Goal: Task Accomplishment & Management: Use online tool/utility

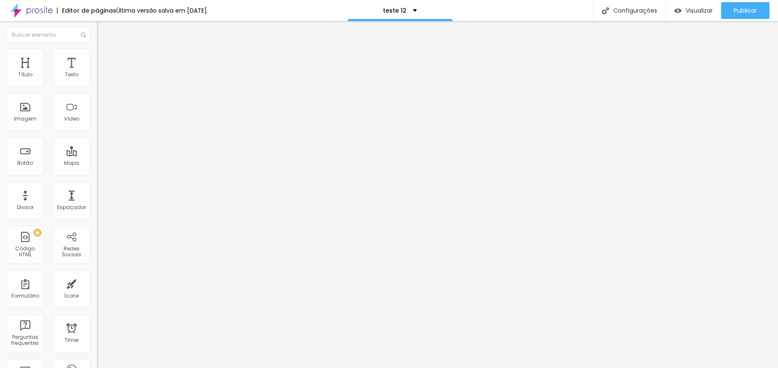
click at [102, 82] on div "Contato" at bounding box center [145, 79] width 86 height 8
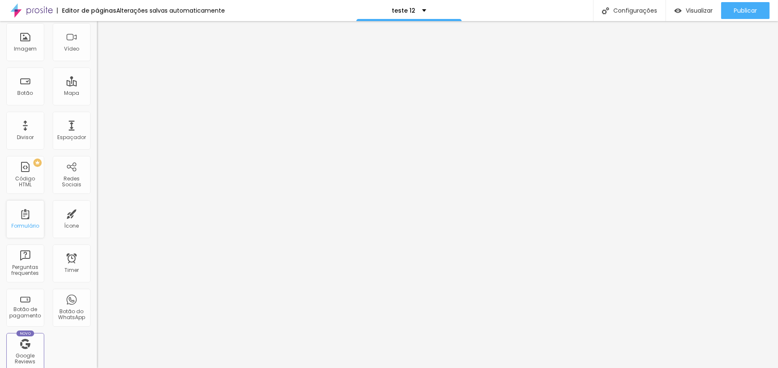
click at [32, 225] on div "Formulário" at bounding box center [25, 226] width 28 height 6
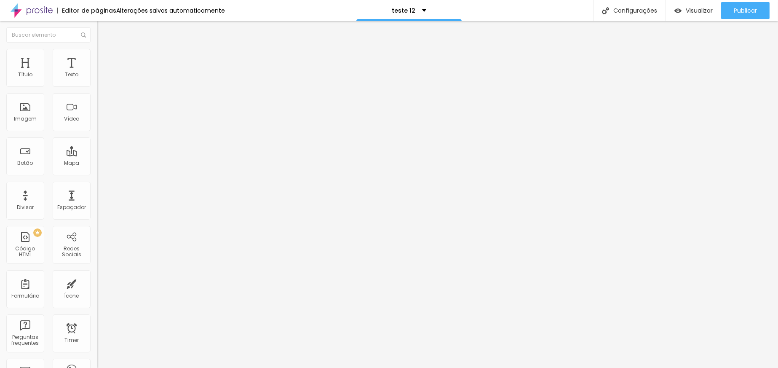
click at [97, 85] on div "Form" at bounding box center [145, 78] width 97 height 14
click at [97, 85] on div "teste" at bounding box center [145, 78] width 97 height 14
click at [97, 85] on img at bounding box center [99, 87] width 5 height 5
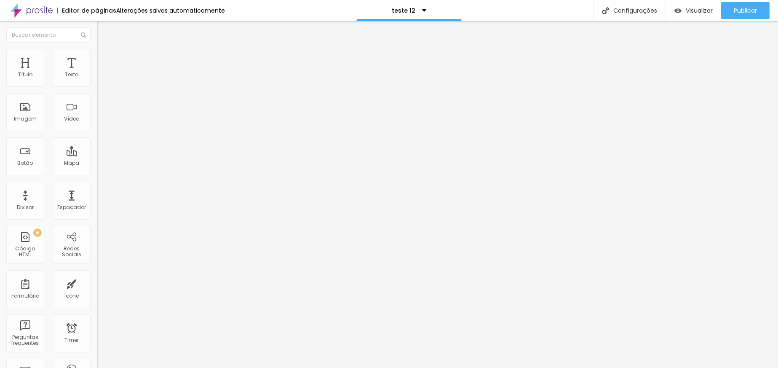
click at [102, 82] on div "teste" at bounding box center [145, 79] width 86 height 8
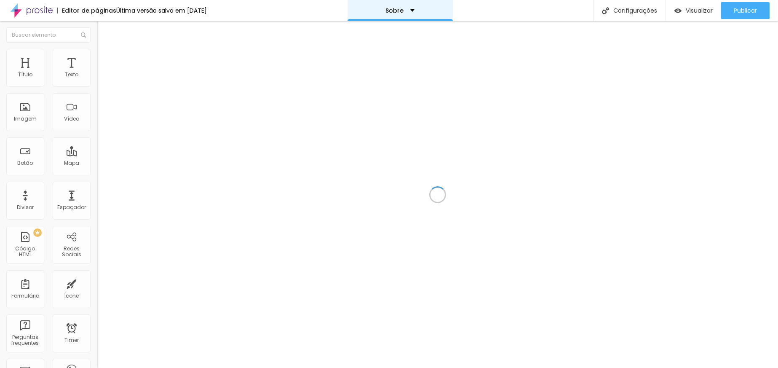
click at [421, 10] on div "Sobre" at bounding box center [400, 10] width 105 height 21
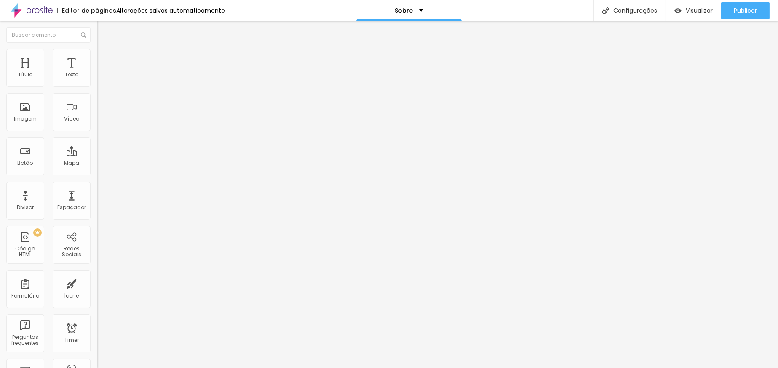
click at [102, 82] on div "teste" at bounding box center [145, 79] width 86 height 8
click at [414, 12] on div "Sobre" at bounding box center [409, 11] width 29 height 6
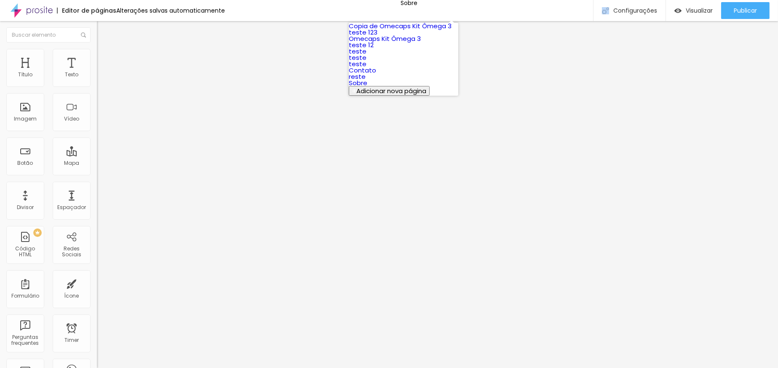
scroll to position [53, 0]
